Goal: Task Accomplishment & Management: Manage account settings

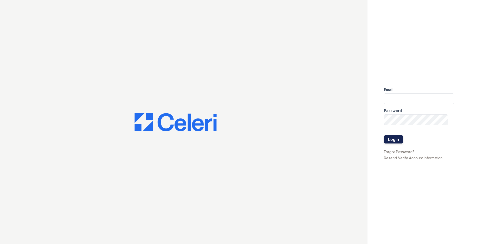
type input "[EMAIL_ADDRESS][DOMAIN_NAME]"
click at [396, 140] on button "Login" at bounding box center [393, 140] width 19 height 8
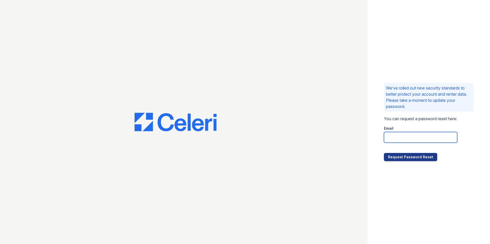
drag, startPoint x: 0, startPoint y: 0, endPoint x: 396, endPoint y: 140, distance: 420.3
click at [396, 140] on input "email" at bounding box center [420, 137] width 73 height 11
type input "[EMAIL_ADDRESS][DOMAIN_NAME]"
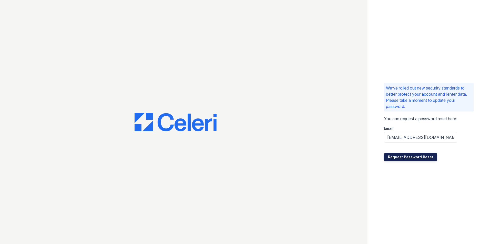
click at [403, 158] on button "Request Password Reset" at bounding box center [410, 157] width 53 height 8
